Goal: Find specific fact: Find specific fact

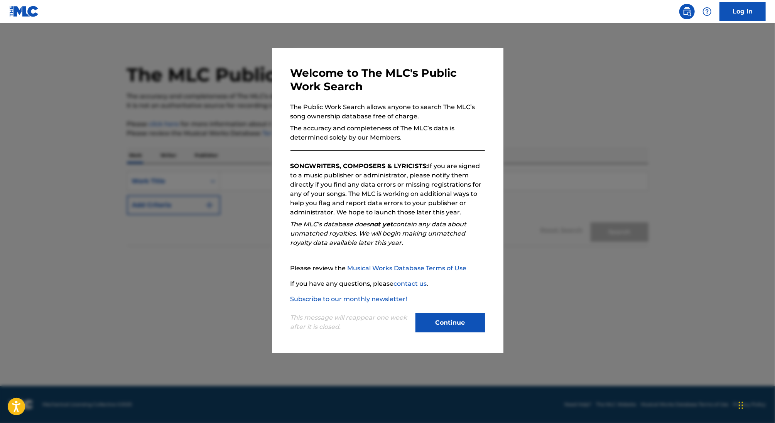
click at [455, 324] on button "Continue" at bounding box center [449, 322] width 69 height 19
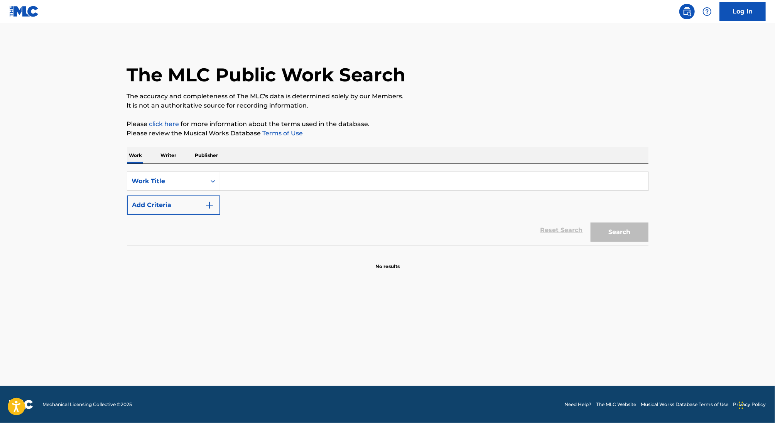
click at [345, 181] on input "Search Form" at bounding box center [434, 181] width 428 height 19
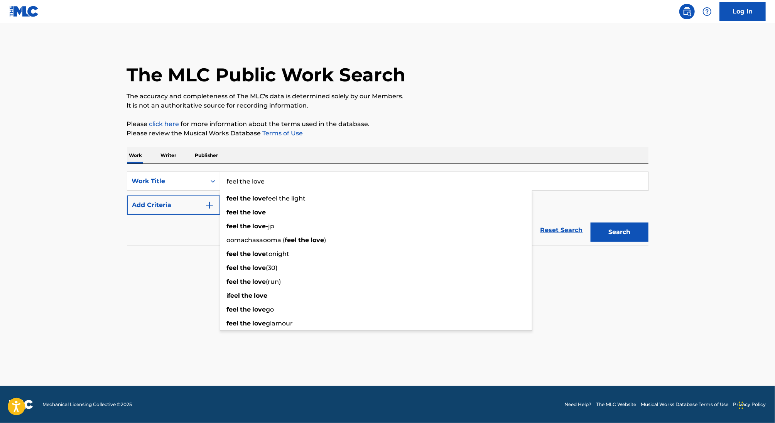
type input "feel the love"
click at [170, 202] on button "Add Criteria" at bounding box center [173, 205] width 93 height 19
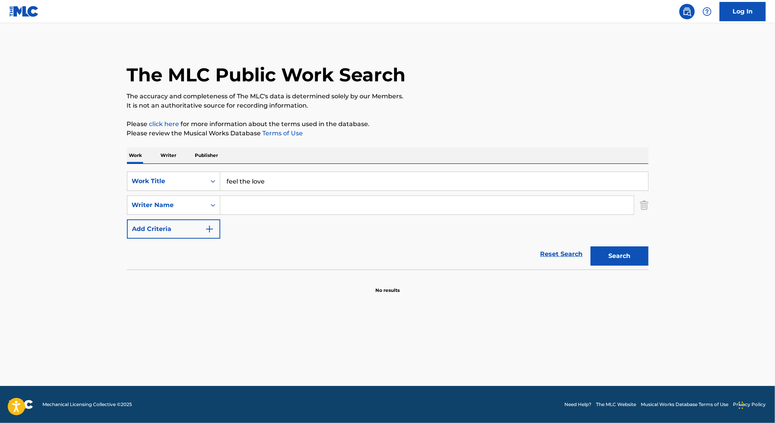
click at [266, 201] on input "Search Form" at bounding box center [426, 205] width 413 height 19
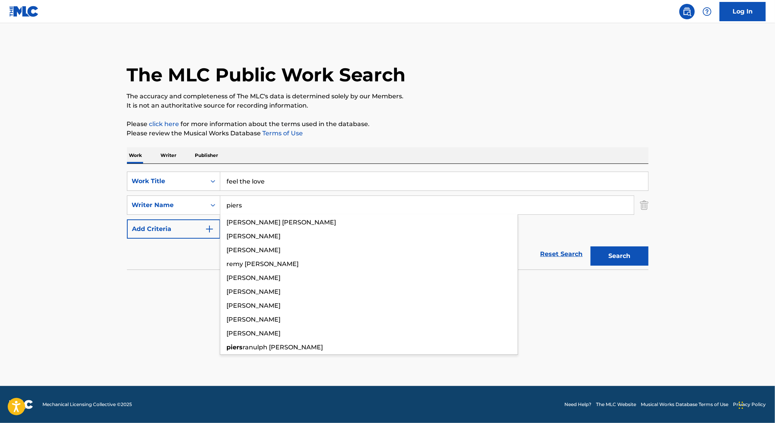
type input "piers"
click at [591, 246] on button "Search" at bounding box center [620, 255] width 58 height 19
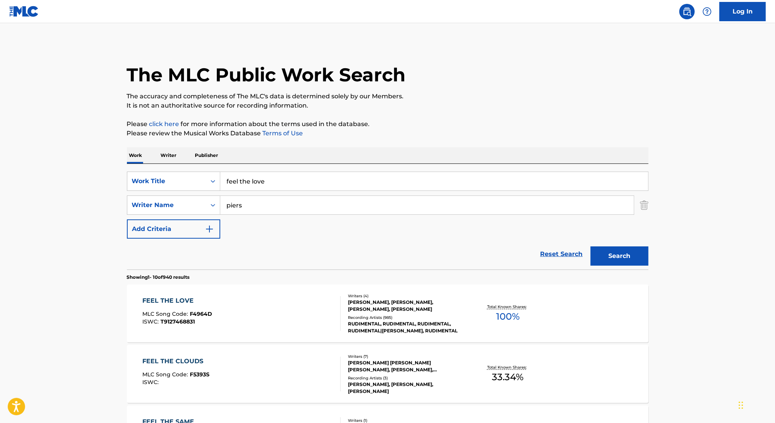
click at [284, 296] on div "FEEL THE LOVE MLC Song Code : F4964D ISWC : T9127468831" at bounding box center [241, 313] width 198 height 35
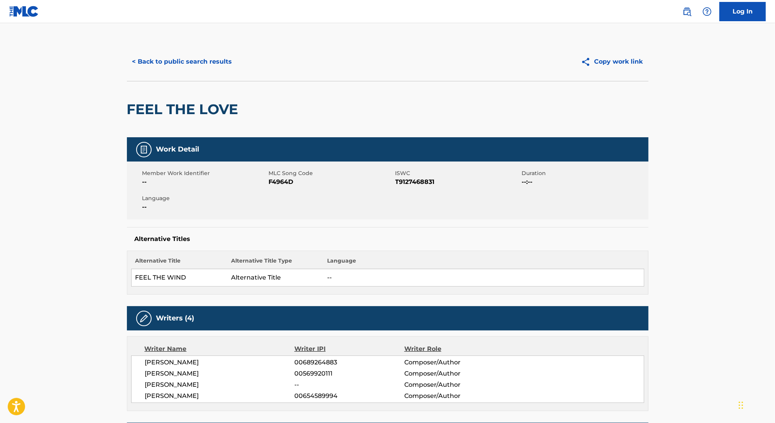
click at [407, 179] on span "T9127468831" at bounding box center [457, 181] width 125 height 9
copy span "T9127468831"
click at [287, 181] on span "F4964D" at bounding box center [331, 181] width 125 height 9
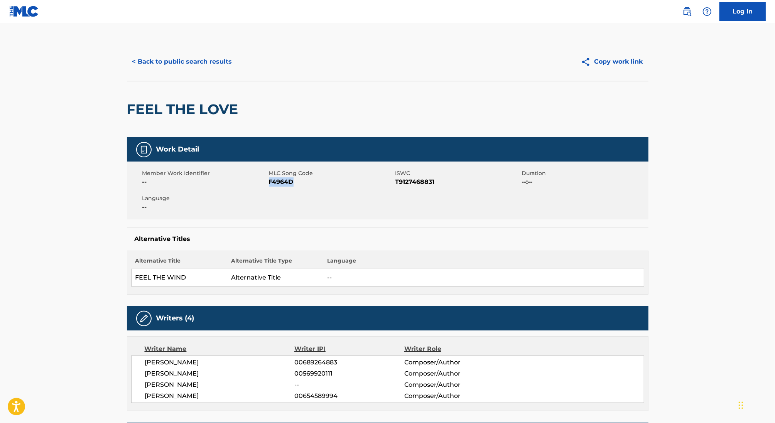
copy span "F4964D"
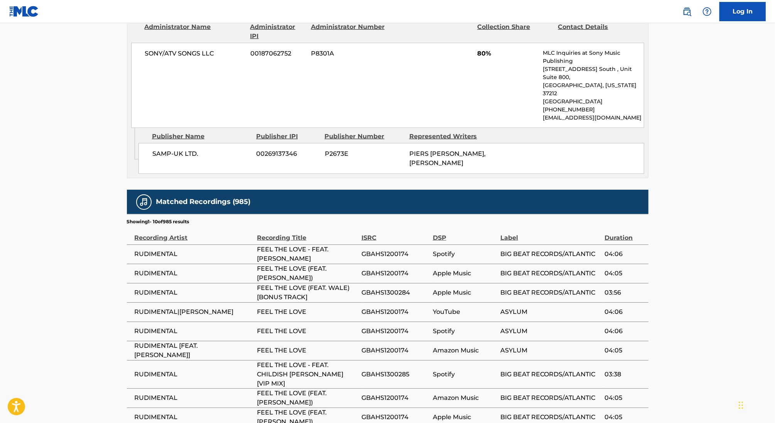
scroll to position [597, 0]
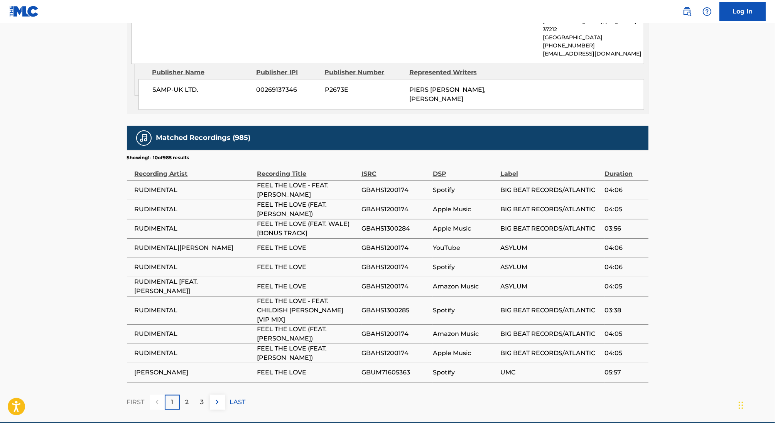
click at [381, 181] on td "GBAHS1200174" at bounding box center [396, 190] width 71 height 19
click at [379, 186] on span "GBAHS1200174" at bounding box center [394, 190] width 67 height 9
copy span "GBAHS1200174"
click at [384, 224] on span "GBAHS1300284" at bounding box center [394, 228] width 67 height 9
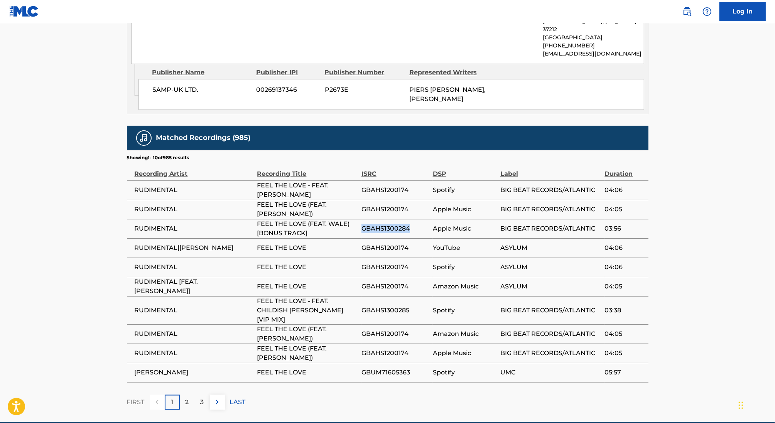
click at [384, 224] on span "GBAHS1300284" at bounding box center [394, 228] width 67 height 9
copy span "GBAHS1300284"
click at [381, 306] on span "GBAHS1300285" at bounding box center [394, 310] width 67 height 9
copy span "GBAHS1300285"
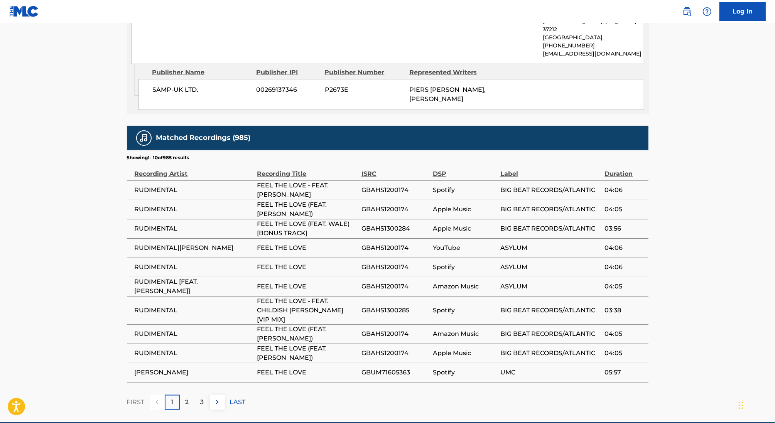
click at [376, 368] on span "GBUM71605363" at bounding box center [394, 372] width 67 height 9
copy span "GBUM71605363"
